Goal: Check status: Check status

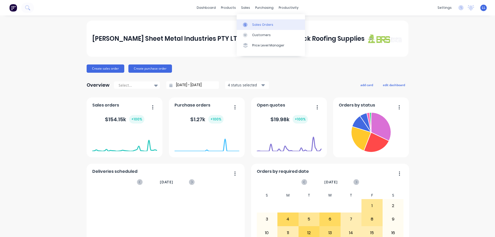
click at [254, 24] on div "Sales Orders" at bounding box center [262, 24] width 21 height 5
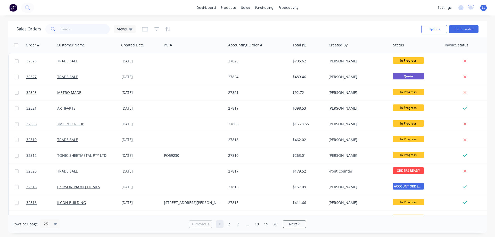
click at [74, 29] on input "text" at bounding box center [85, 29] width 50 height 10
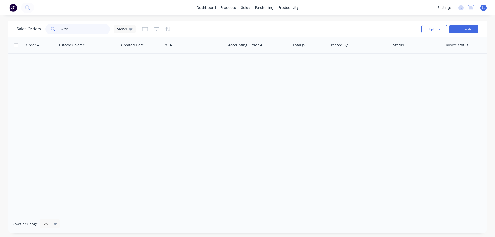
click at [81, 29] on input "32291" at bounding box center [85, 29] width 50 height 10
type input "32291"
click at [13, 7] on img at bounding box center [13, 8] width 8 height 8
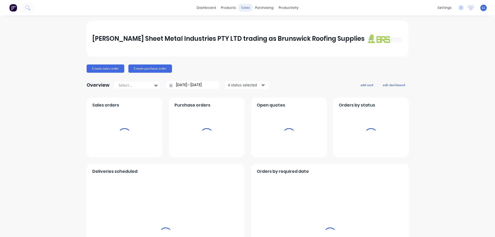
click at [241, 7] on div "sales" at bounding box center [246, 8] width 14 height 8
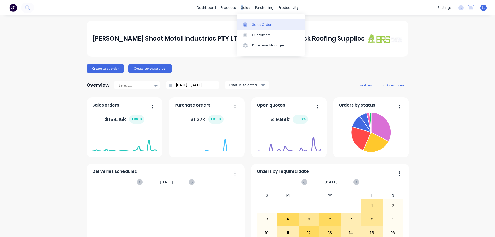
click at [259, 28] on link "Sales Orders" at bounding box center [271, 24] width 68 height 10
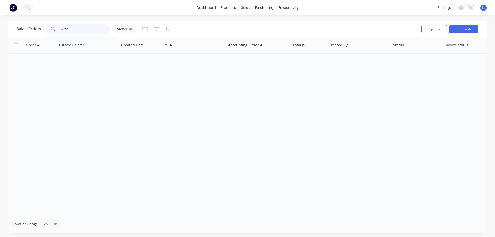
click at [88, 34] on input "32291" at bounding box center [85, 29] width 50 height 10
type input "3"
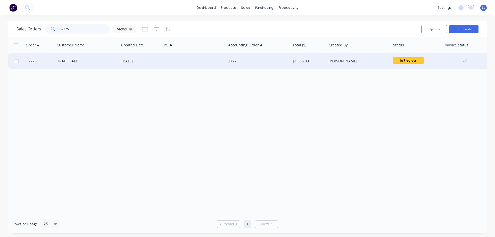
type input "32275"
click at [223, 62] on div at bounding box center [194, 60] width 64 height 15
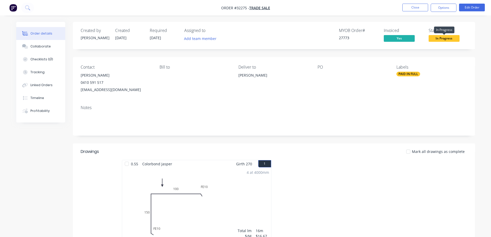
click at [442, 40] on span "In Progress" at bounding box center [444, 38] width 31 height 6
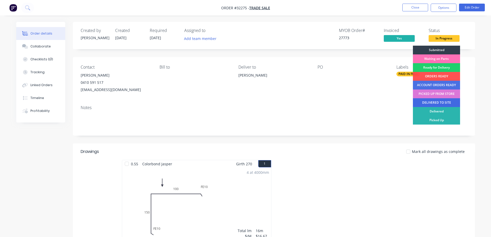
click at [442, 101] on div "DELIVERED TO SITE" at bounding box center [436, 102] width 47 height 9
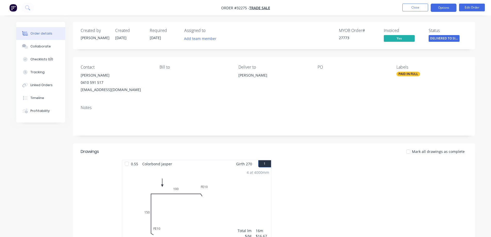
click at [436, 7] on button "Options" at bounding box center [444, 8] width 26 height 8
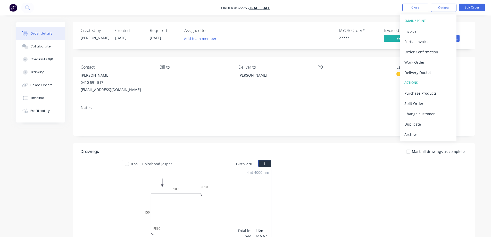
click at [423, 138] on div "Archive" at bounding box center [428, 134] width 47 height 7
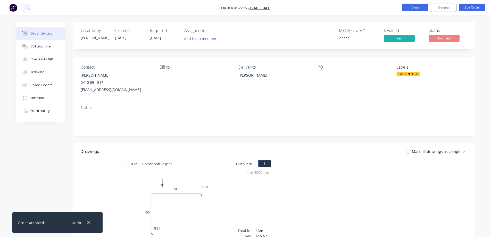
click at [414, 9] on button "Close" at bounding box center [416, 8] width 26 height 8
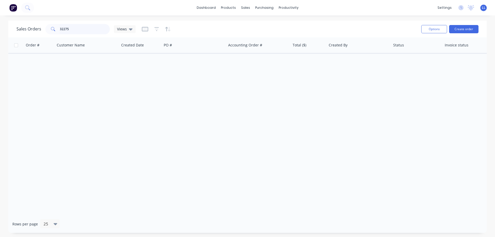
click at [78, 28] on input "32275" at bounding box center [85, 29] width 50 height 10
type input "3"
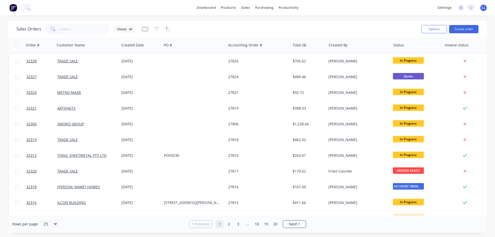
click at [14, 9] on img at bounding box center [13, 8] width 8 height 8
